Goal: Find specific page/section: Find specific page/section

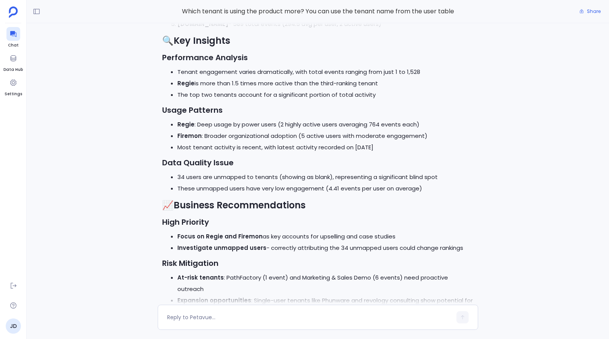
scroll to position [-136, 0]
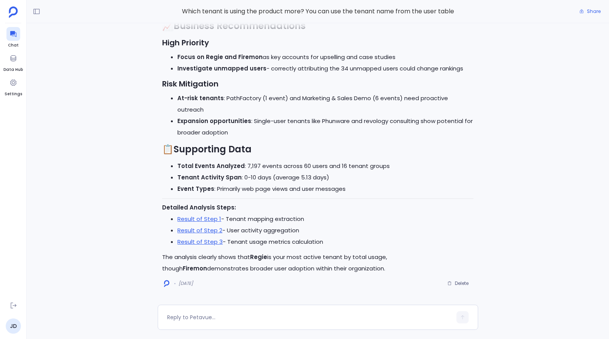
scroll to position [-9, 0]
